Goal: Check status: Check status

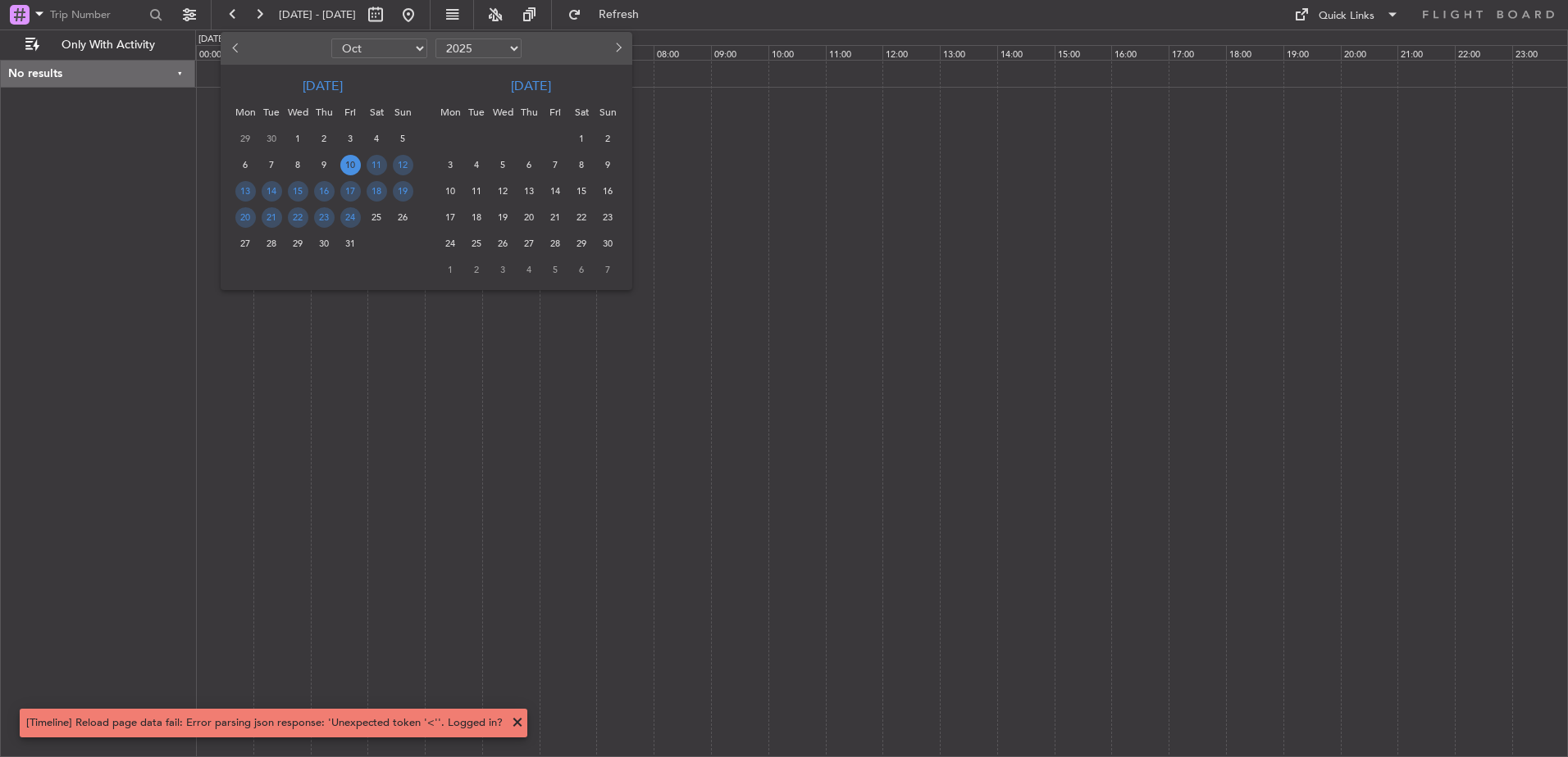
select select "10"
select select "2025"
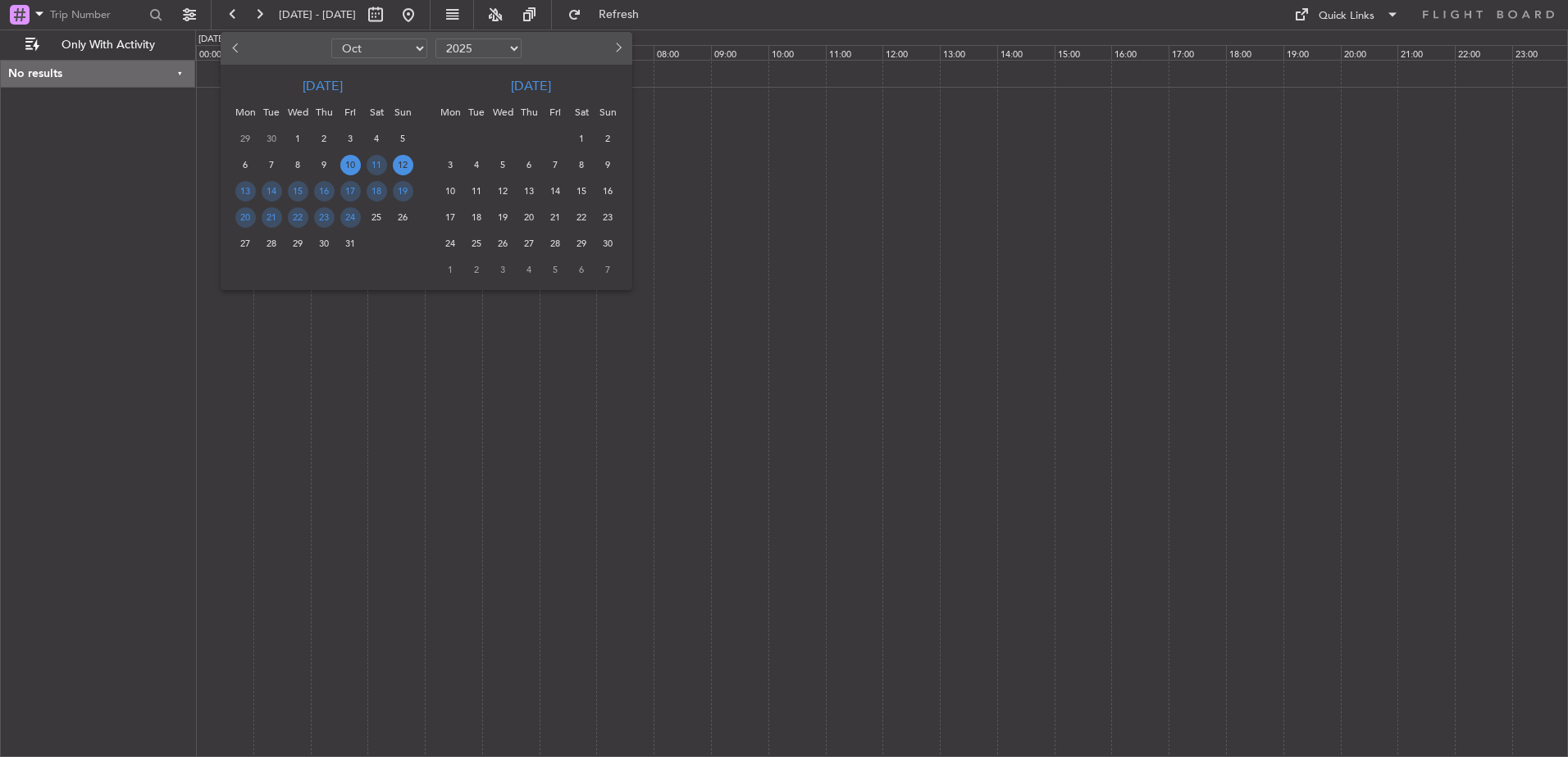
click at [407, 163] on span "12" at bounding box center [403, 165] width 20 height 20
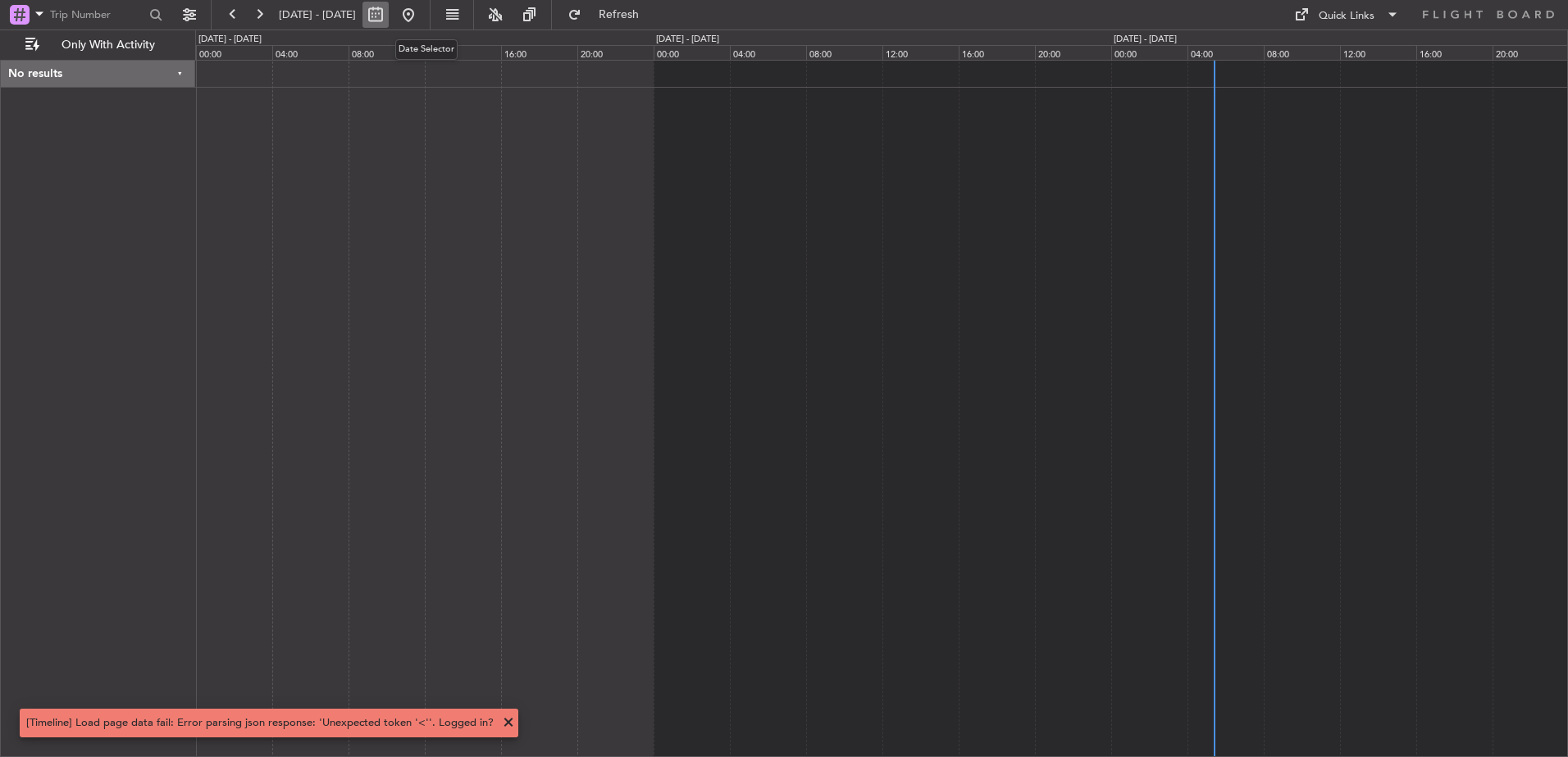
click at [389, 12] on button at bounding box center [375, 15] width 26 height 26
select select "10"
select select "2025"
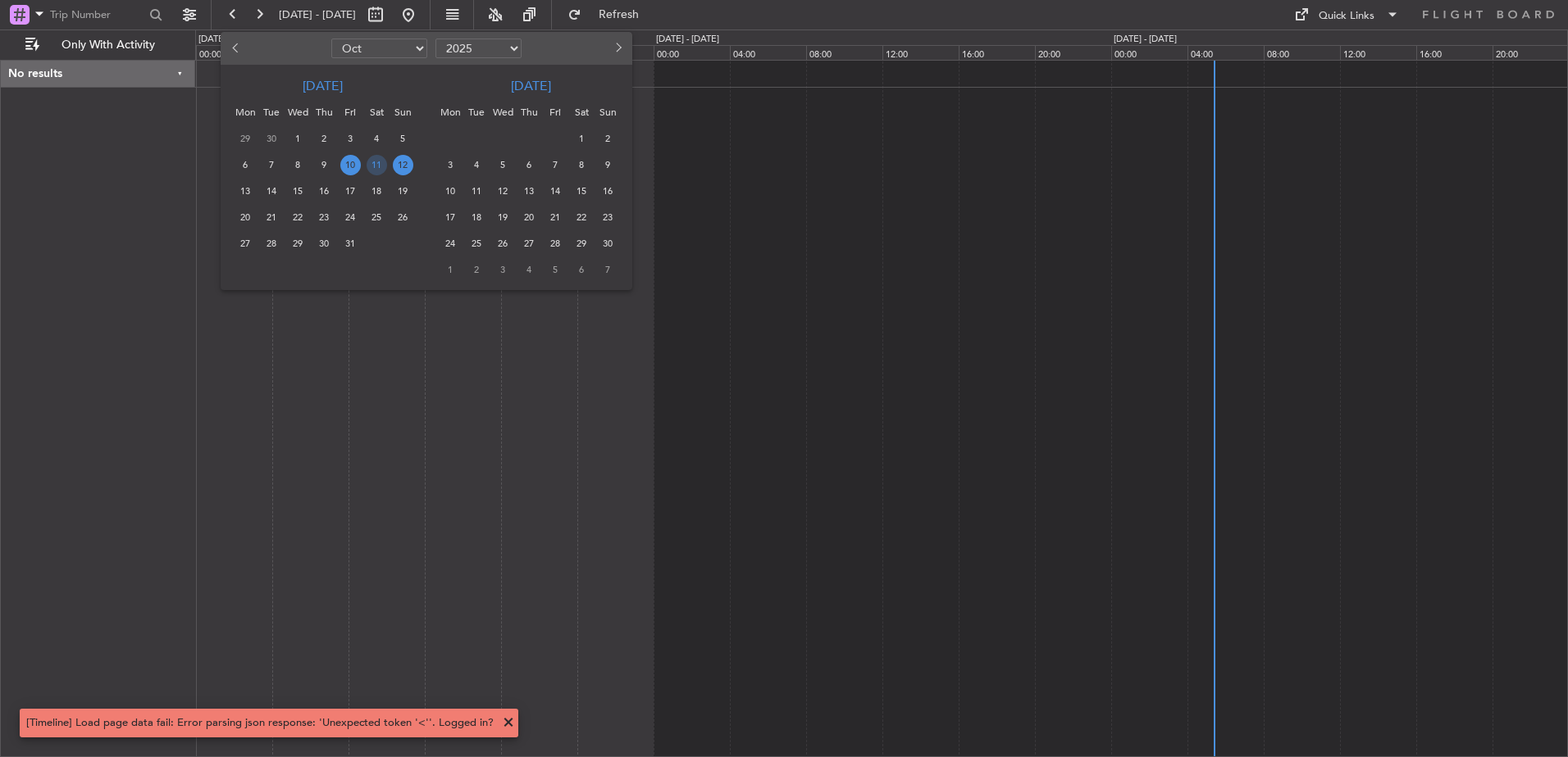
click at [405, 164] on span "12" at bounding box center [403, 165] width 20 height 20
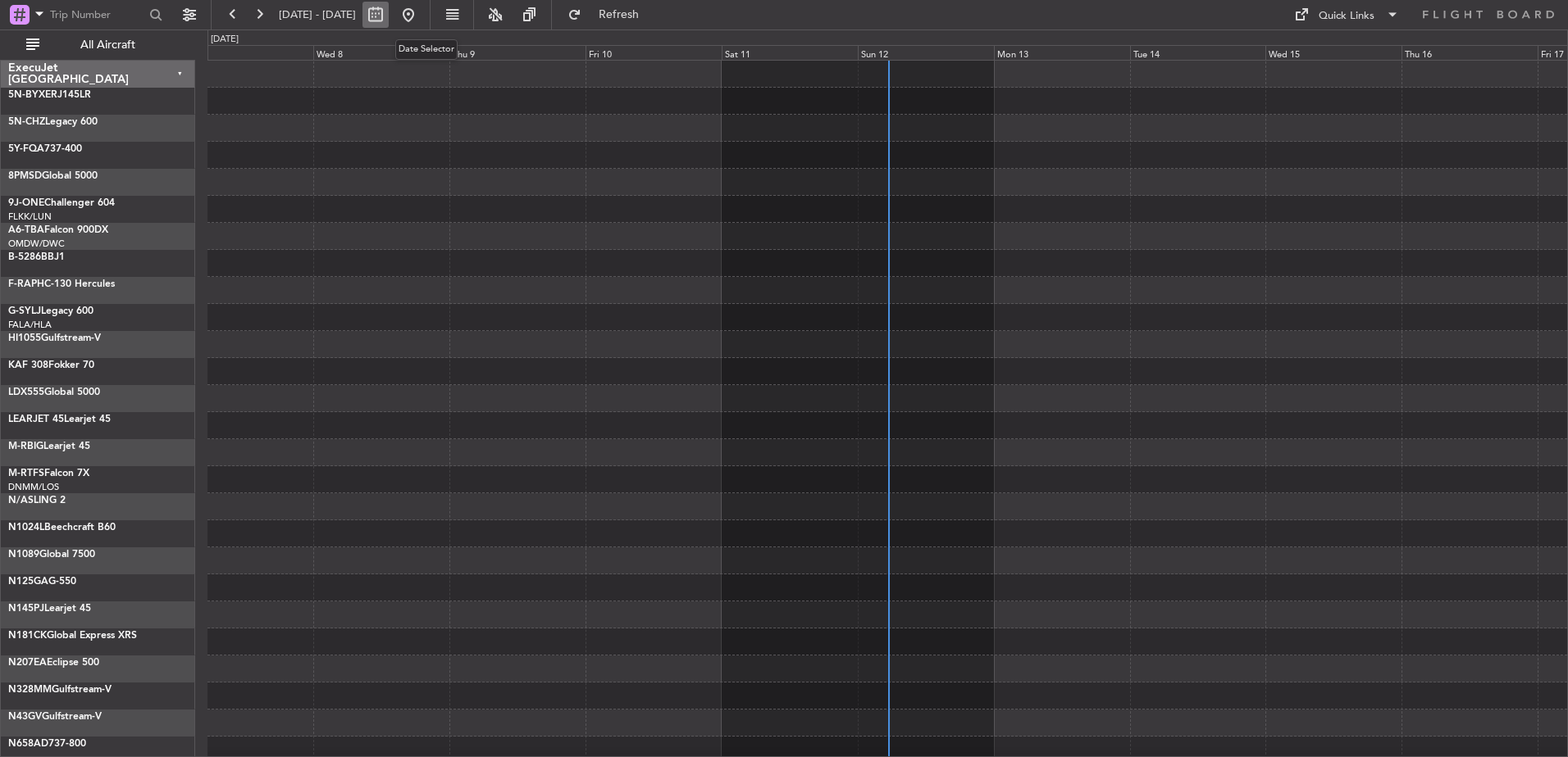
click at [389, 8] on button at bounding box center [375, 15] width 26 height 26
select select "10"
select select "2025"
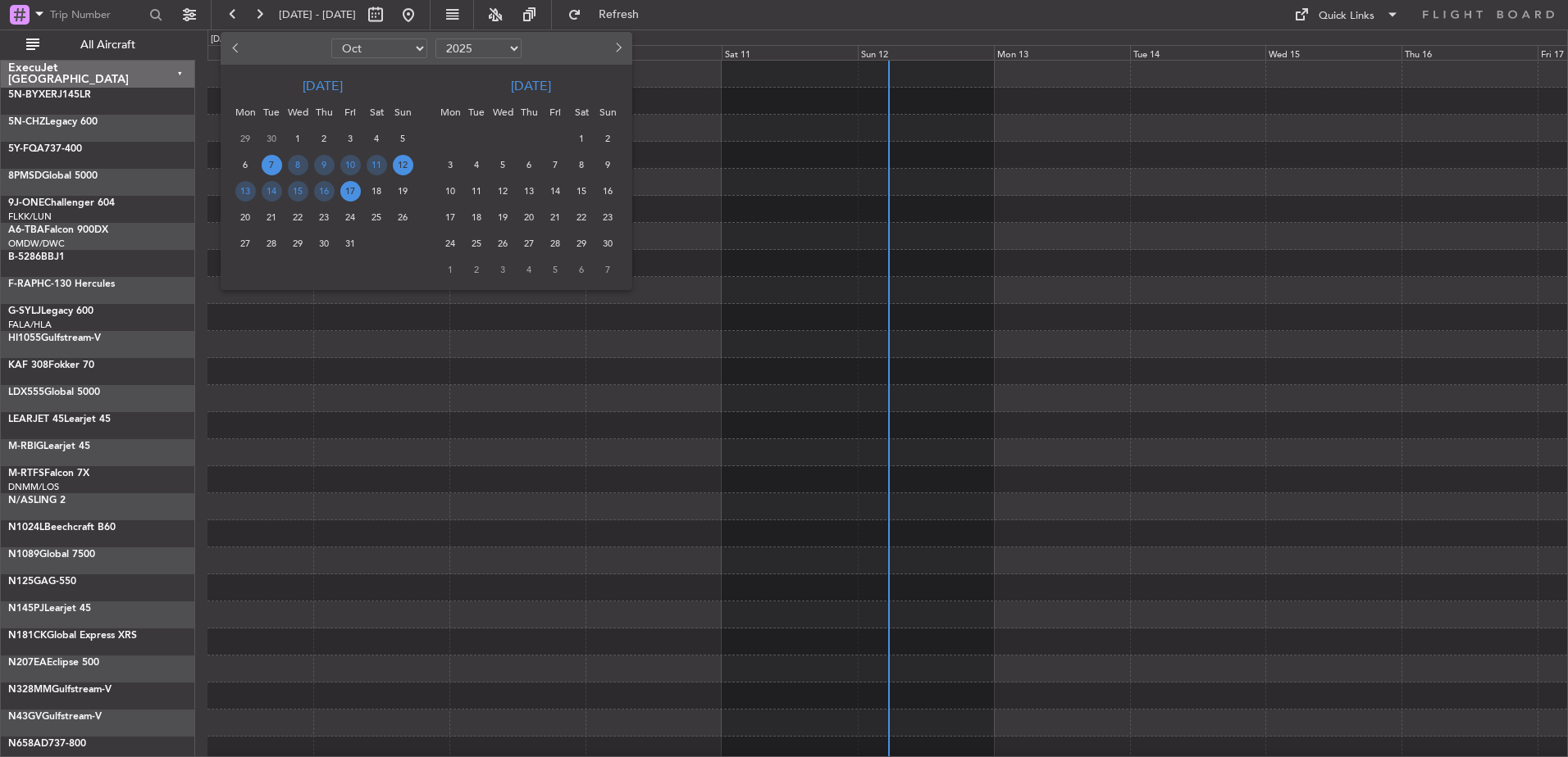
click at [402, 168] on span "12" at bounding box center [403, 165] width 20 height 20
click at [402, 165] on span "12" at bounding box center [403, 165] width 20 height 20
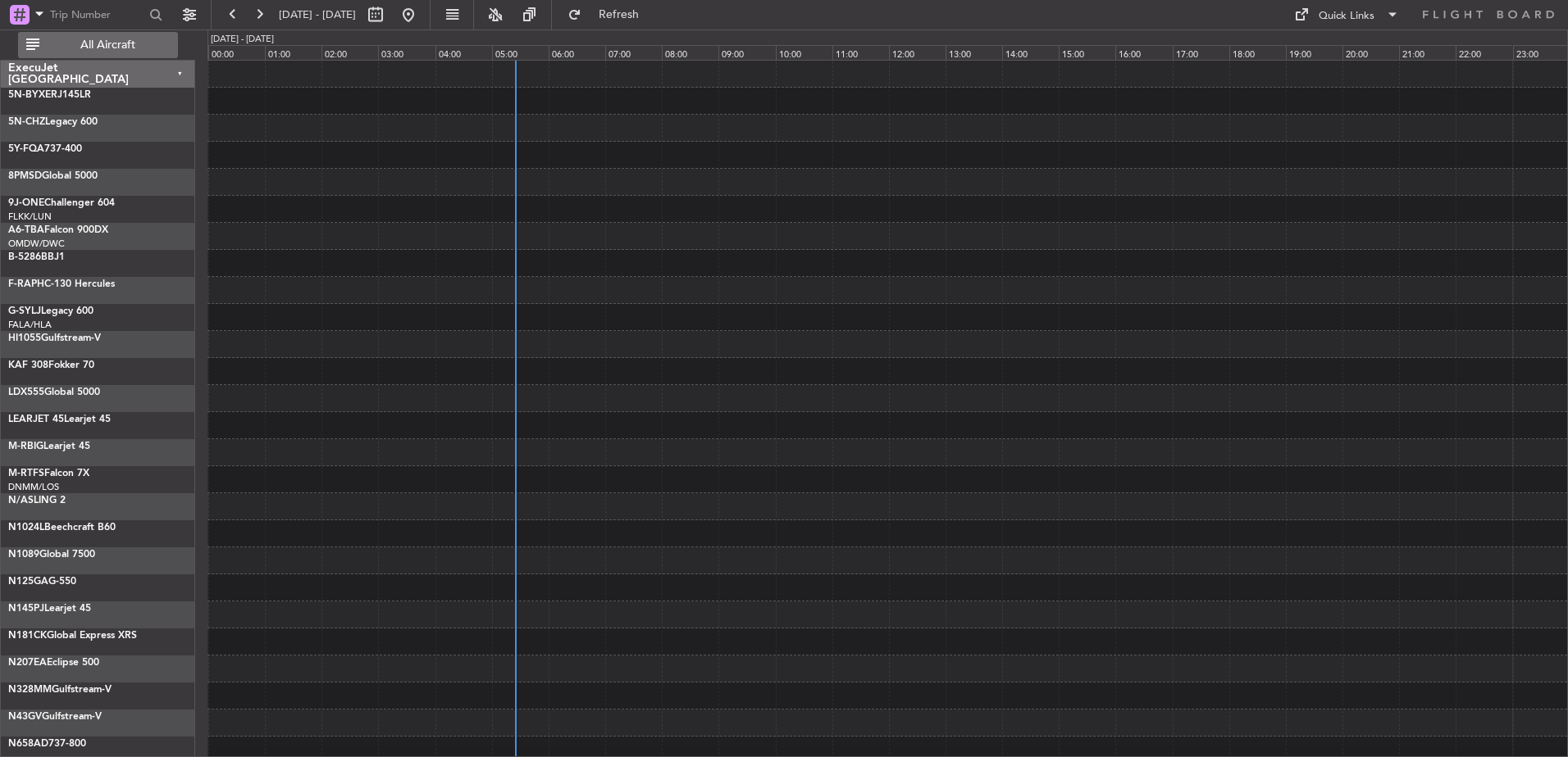
click at [132, 45] on span "All Aircraft" at bounding box center [108, 45] width 130 height 11
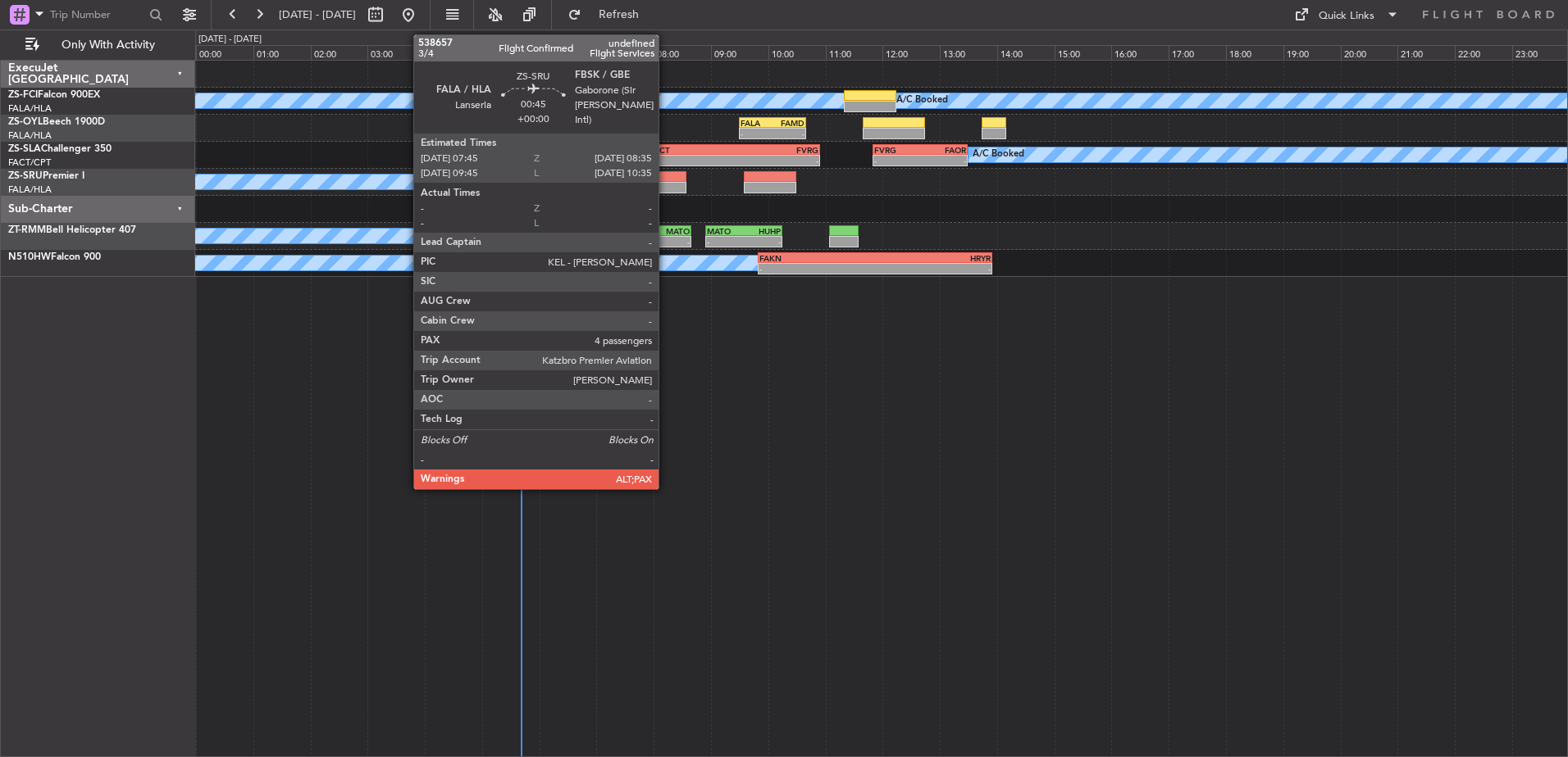
click at [666, 185] on div at bounding box center [663, 187] width 48 height 11
